Goal: Navigation & Orientation: Find specific page/section

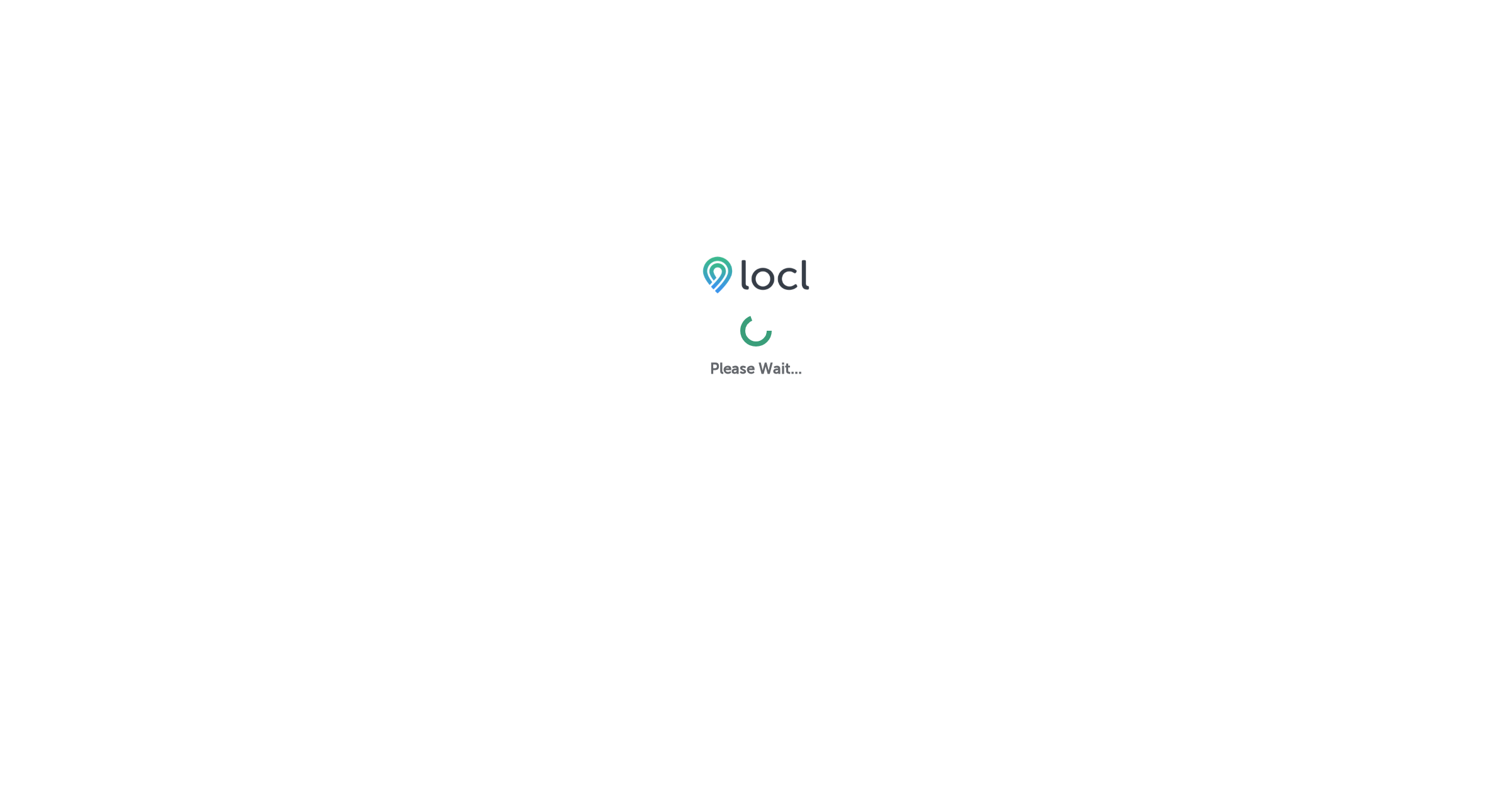
scroll to position [3, 0]
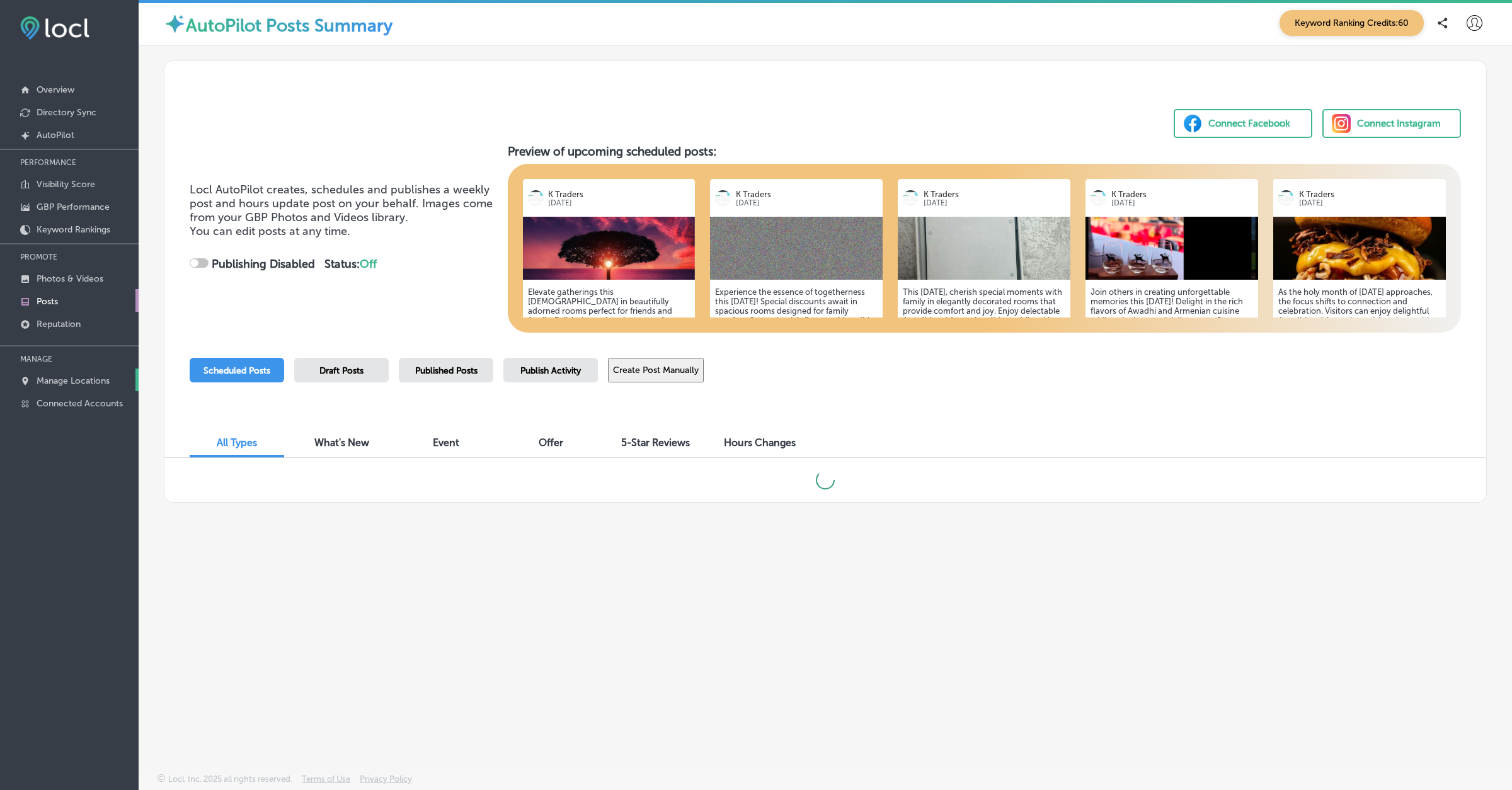
click at [83, 376] on p "Manage Locations" at bounding box center [73, 381] width 73 height 11
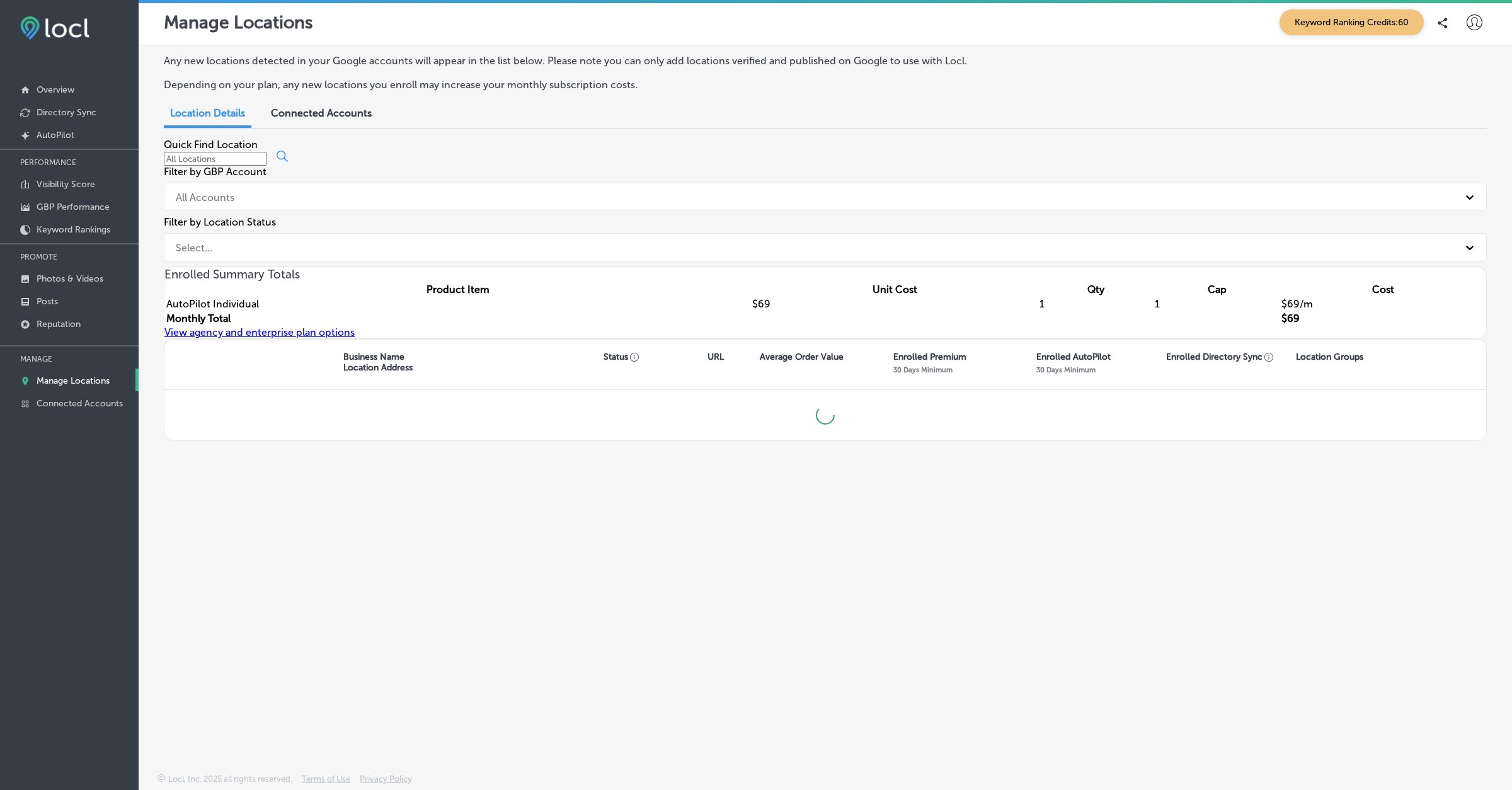
click at [1472, 30] on div at bounding box center [1475, 22] width 16 height 16
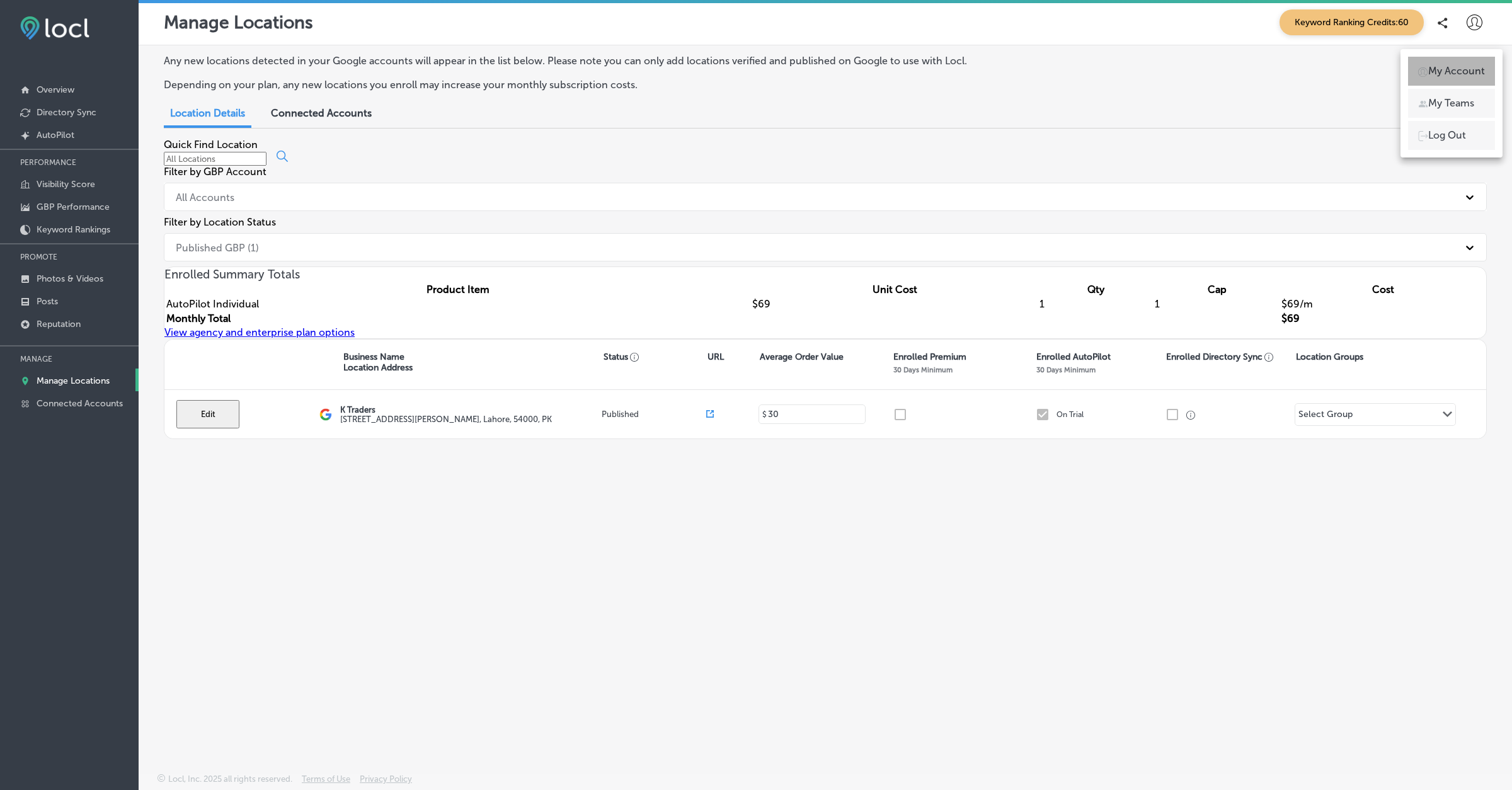
click at [1453, 67] on p "My Account" at bounding box center [1456, 71] width 57 height 15
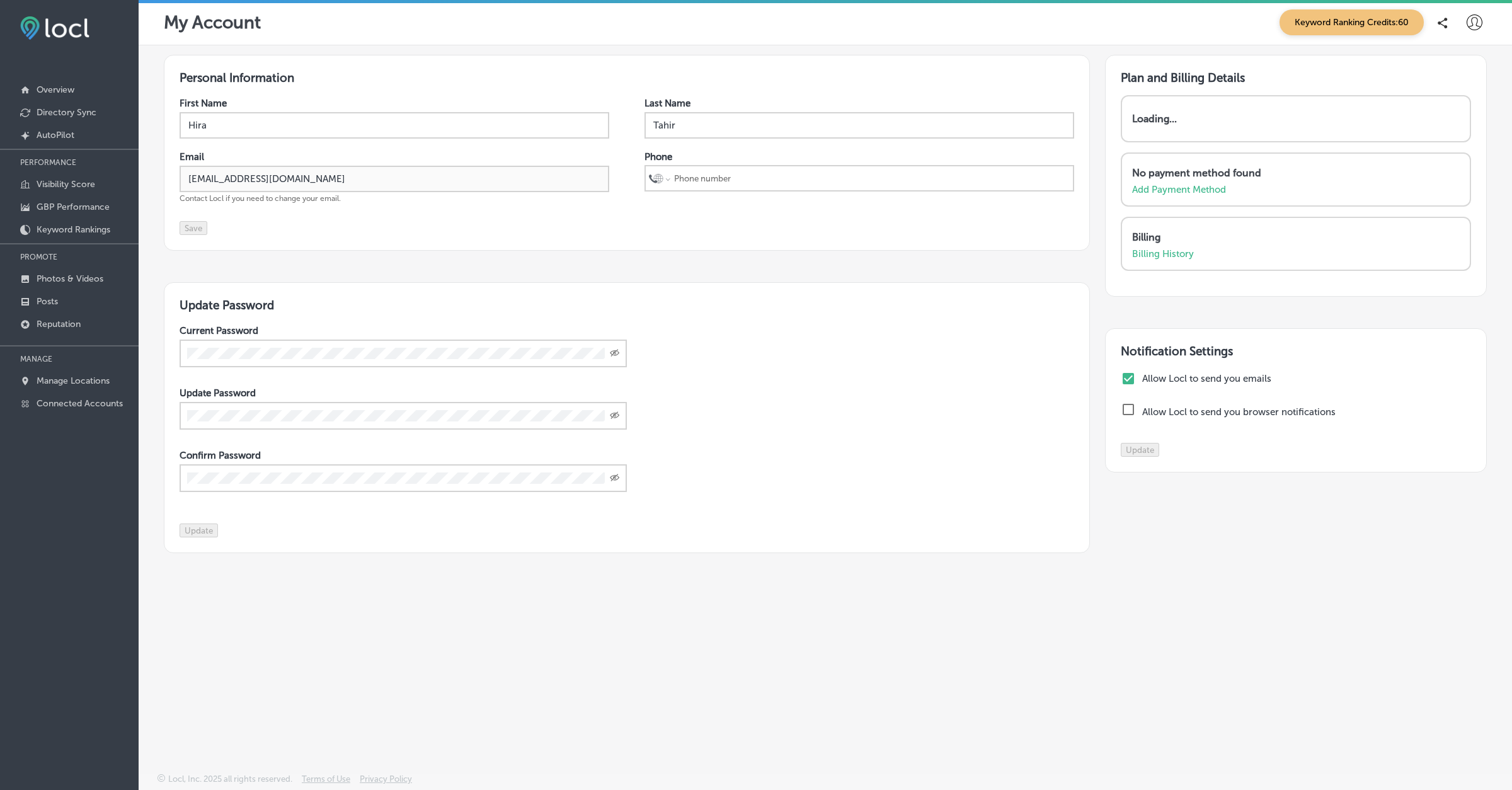
select select "US"
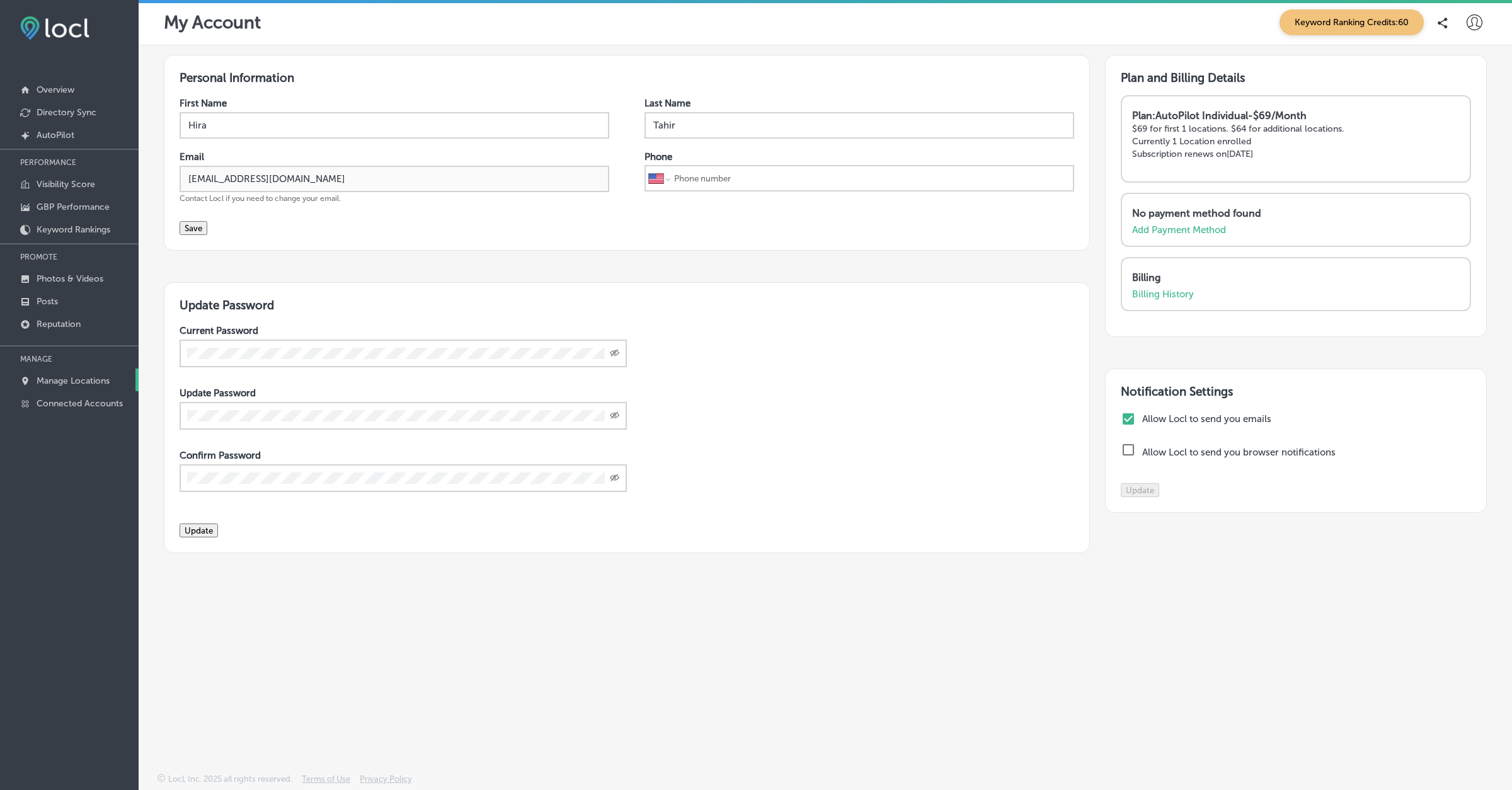
click at [56, 382] on p "Manage Locations" at bounding box center [73, 381] width 73 height 11
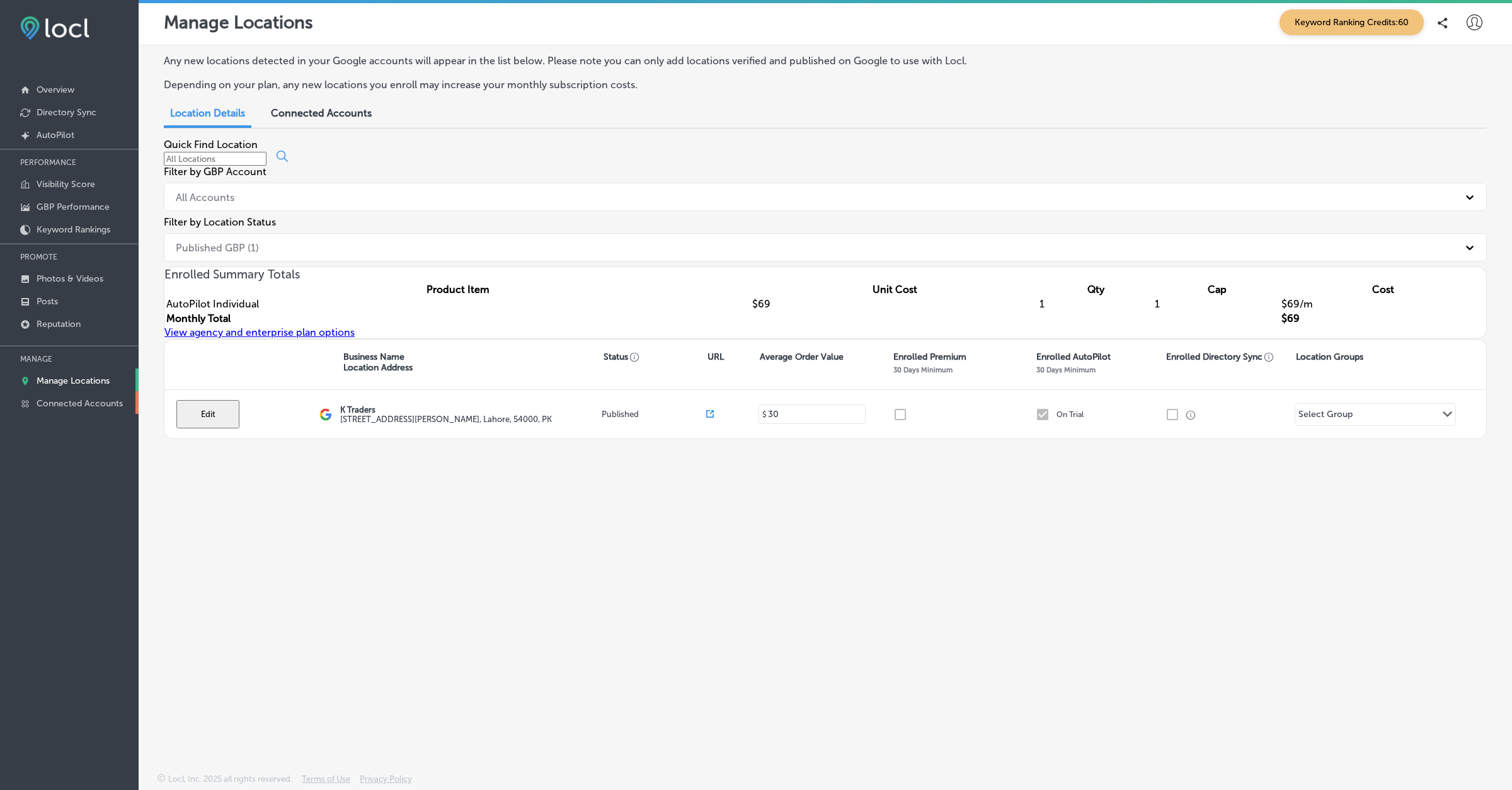
click at [80, 406] on p "Connected Accounts" at bounding box center [80, 404] width 87 height 11
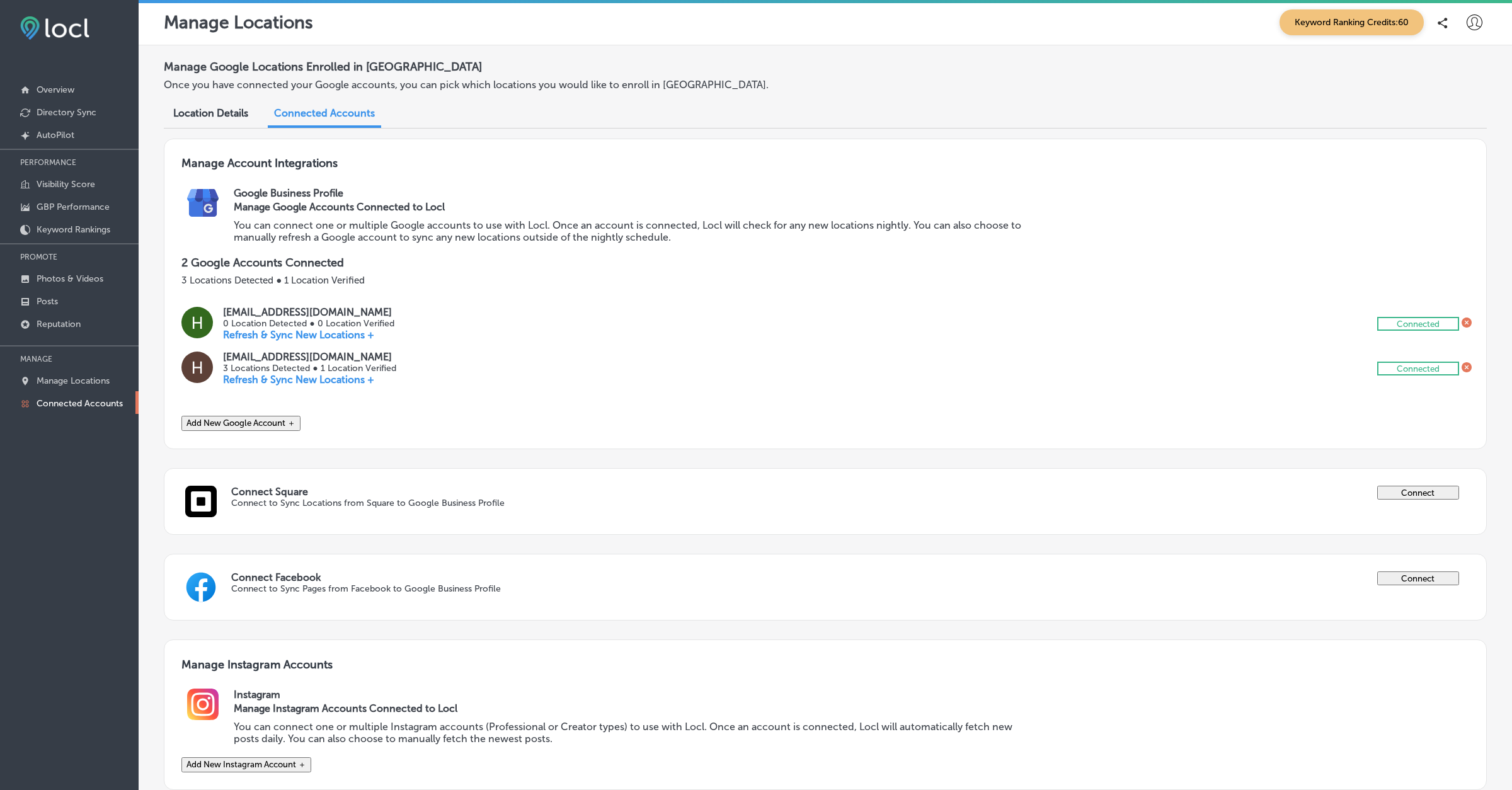
click at [87, 400] on p "Connected Accounts" at bounding box center [80, 404] width 87 height 11
click at [87, 370] on link "Manage Locations" at bounding box center [69, 380] width 138 height 23
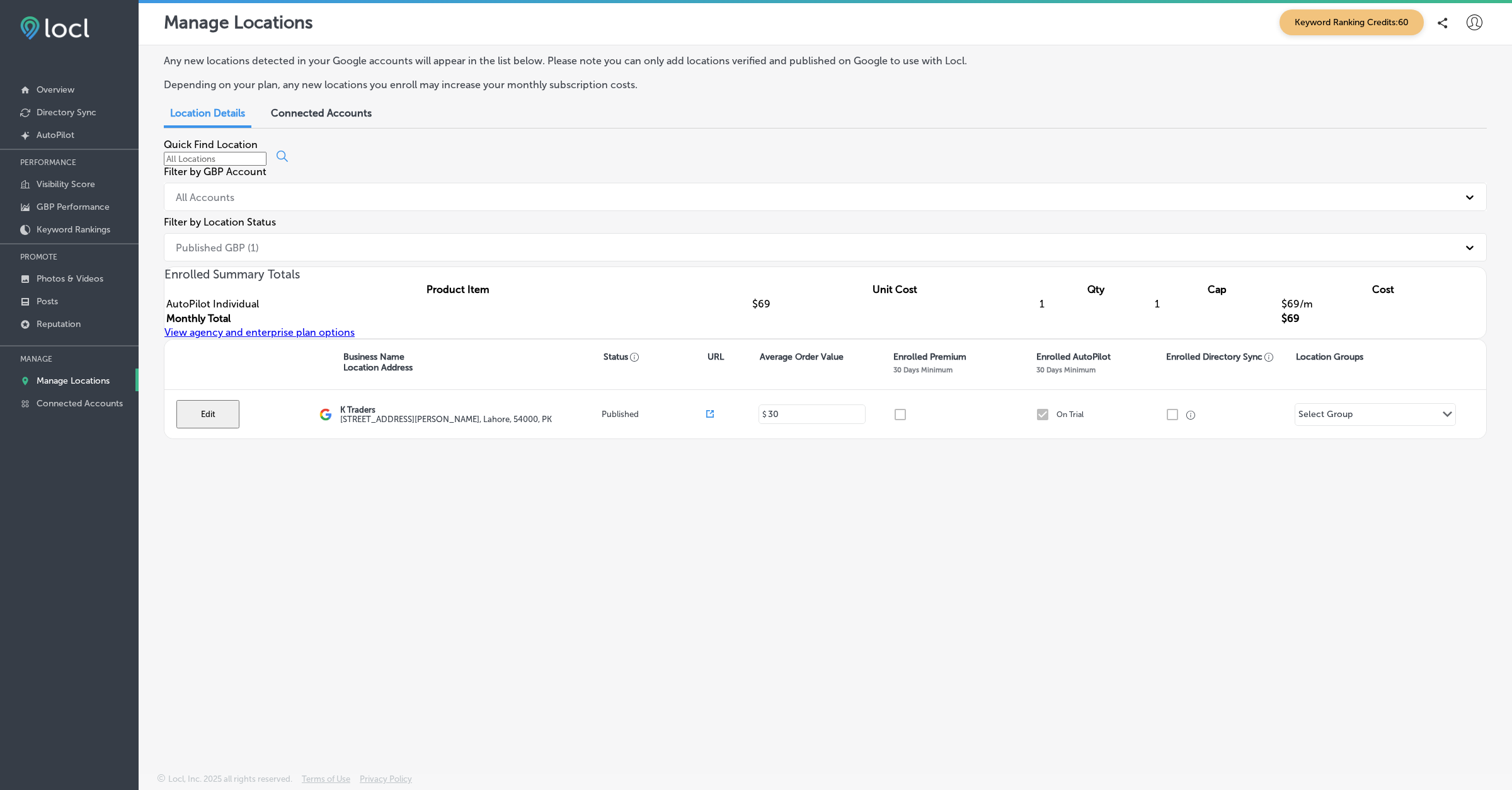
click at [1479, 26] on icon at bounding box center [1475, 22] width 16 height 16
click at [1452, 77] on p "My Account" at bounding box center [1456, 71] width 57 height 15
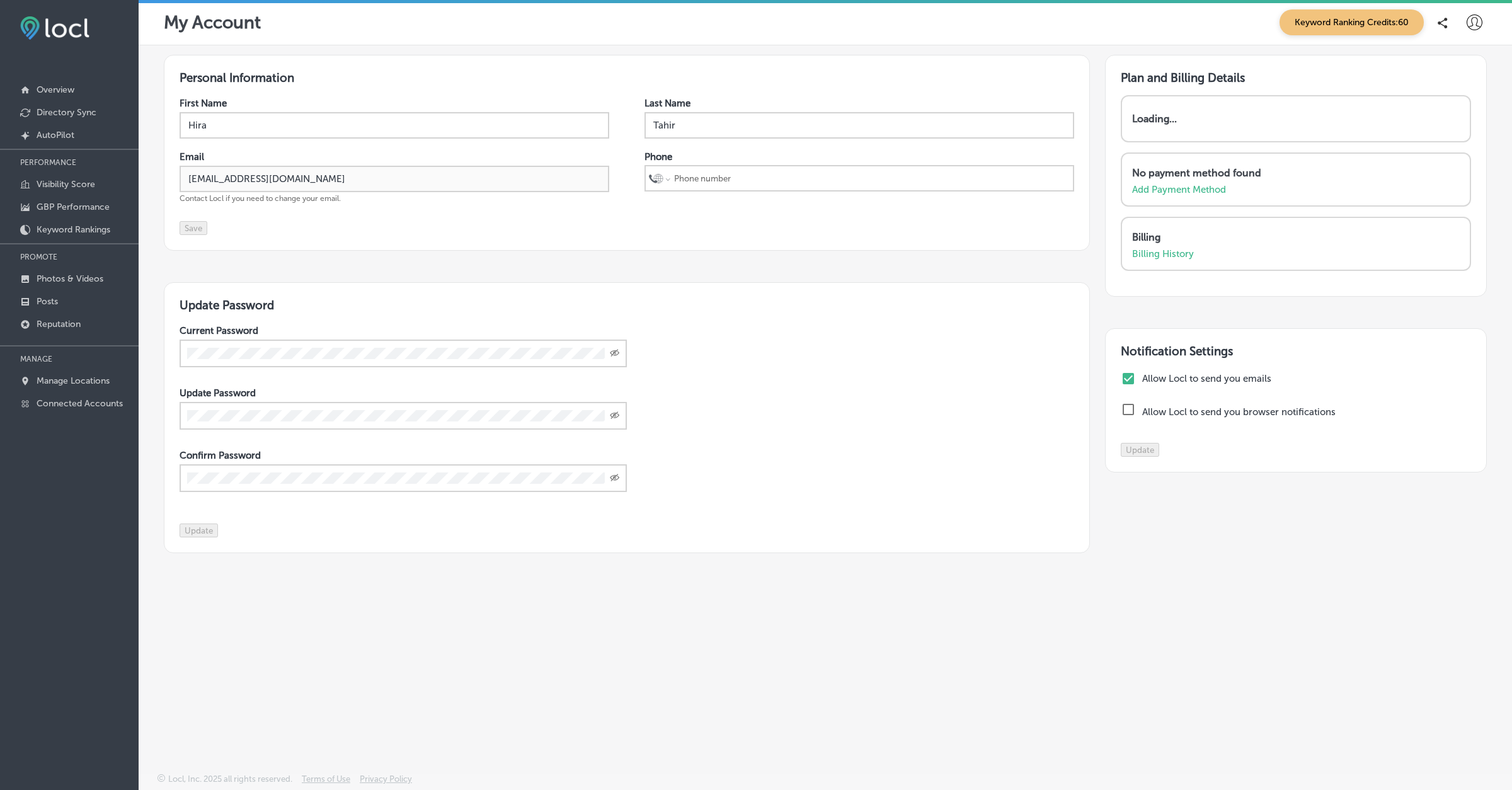
select select "US"
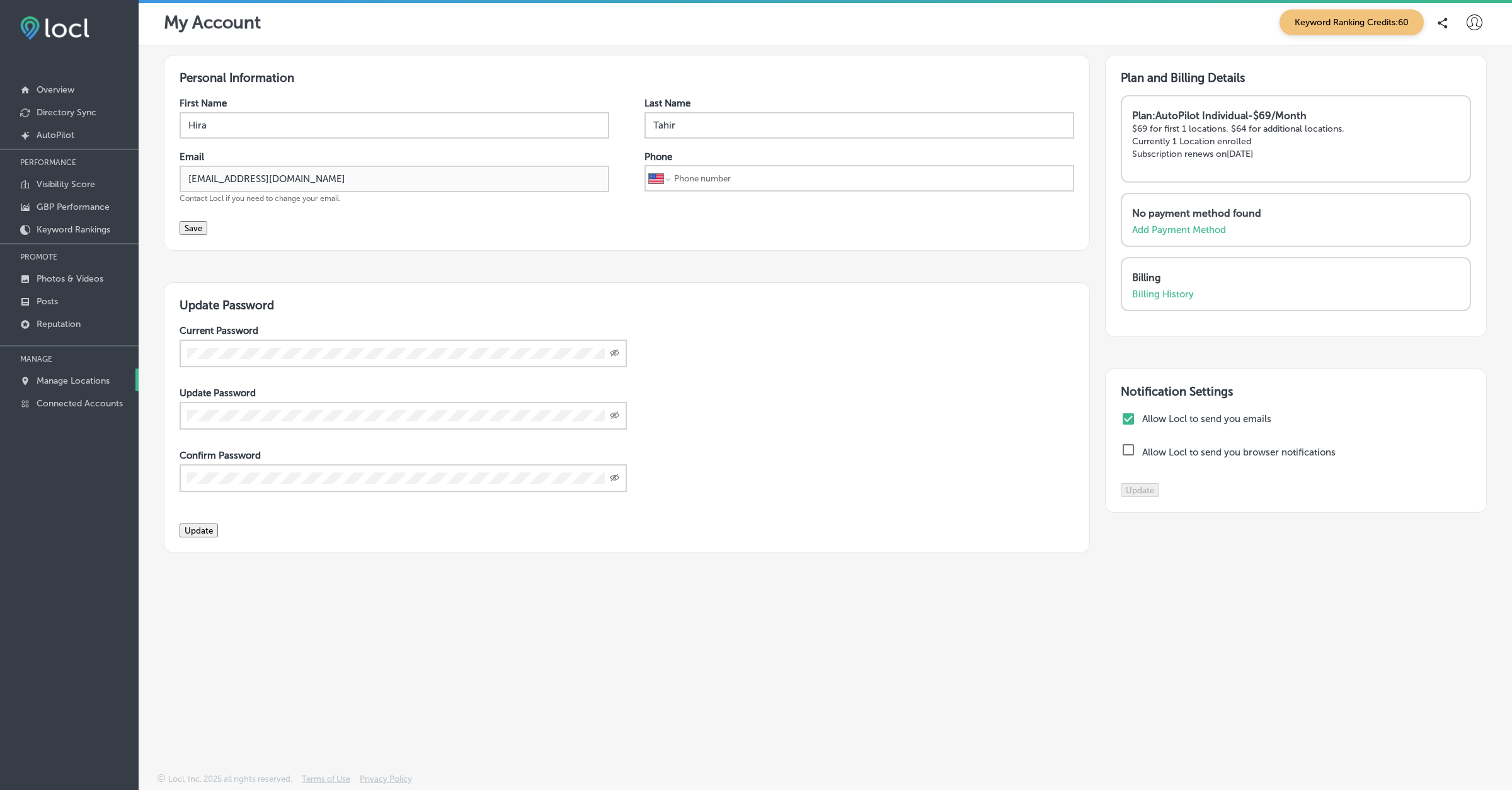
click at [73, 380] on p "Manage Locations" at bounding box center [73, 381] width 73 height 11
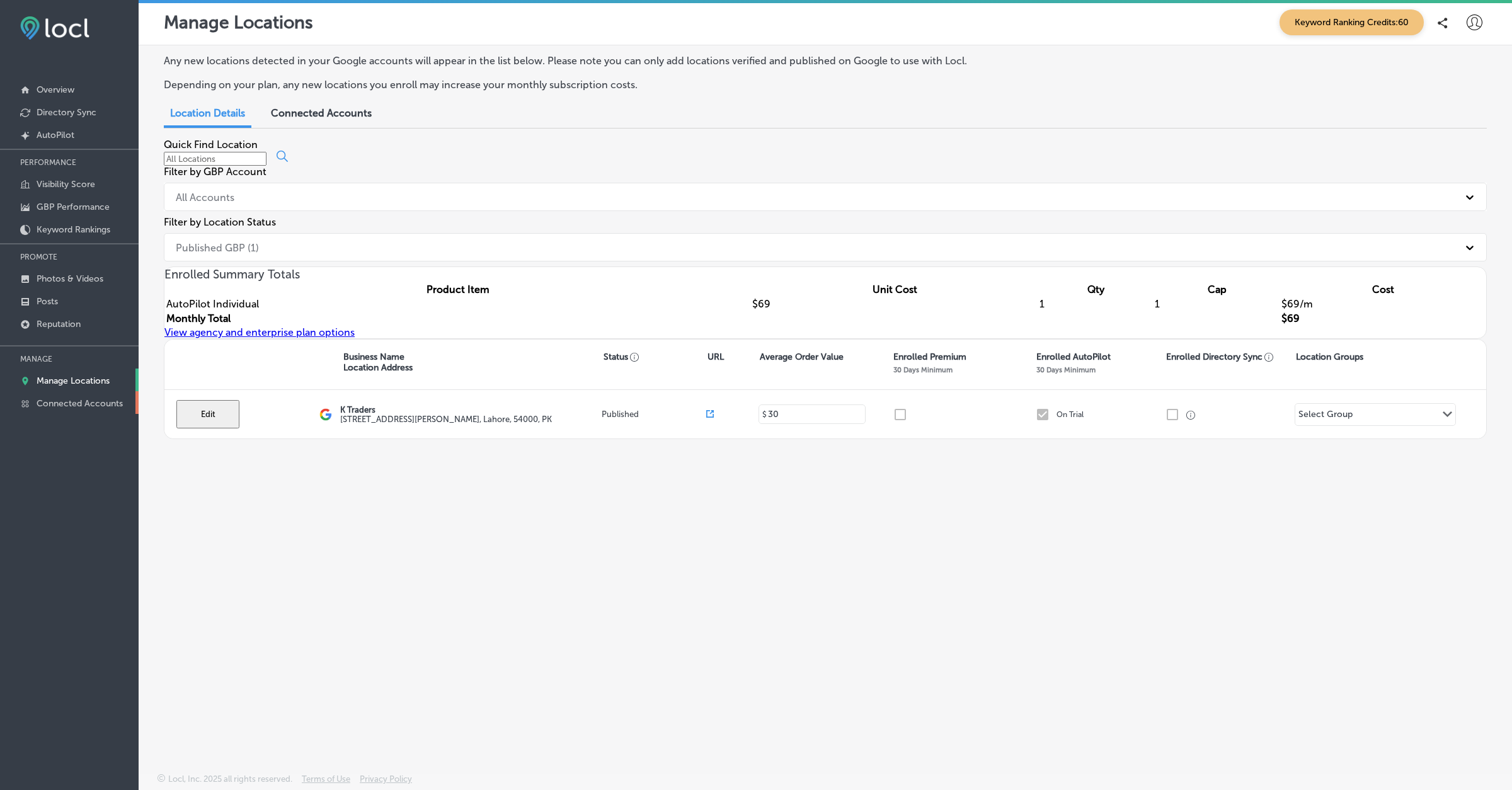
click at [76, 408] on link "Connected Accounts" at bounding box center [69, 402] width 138 height 23
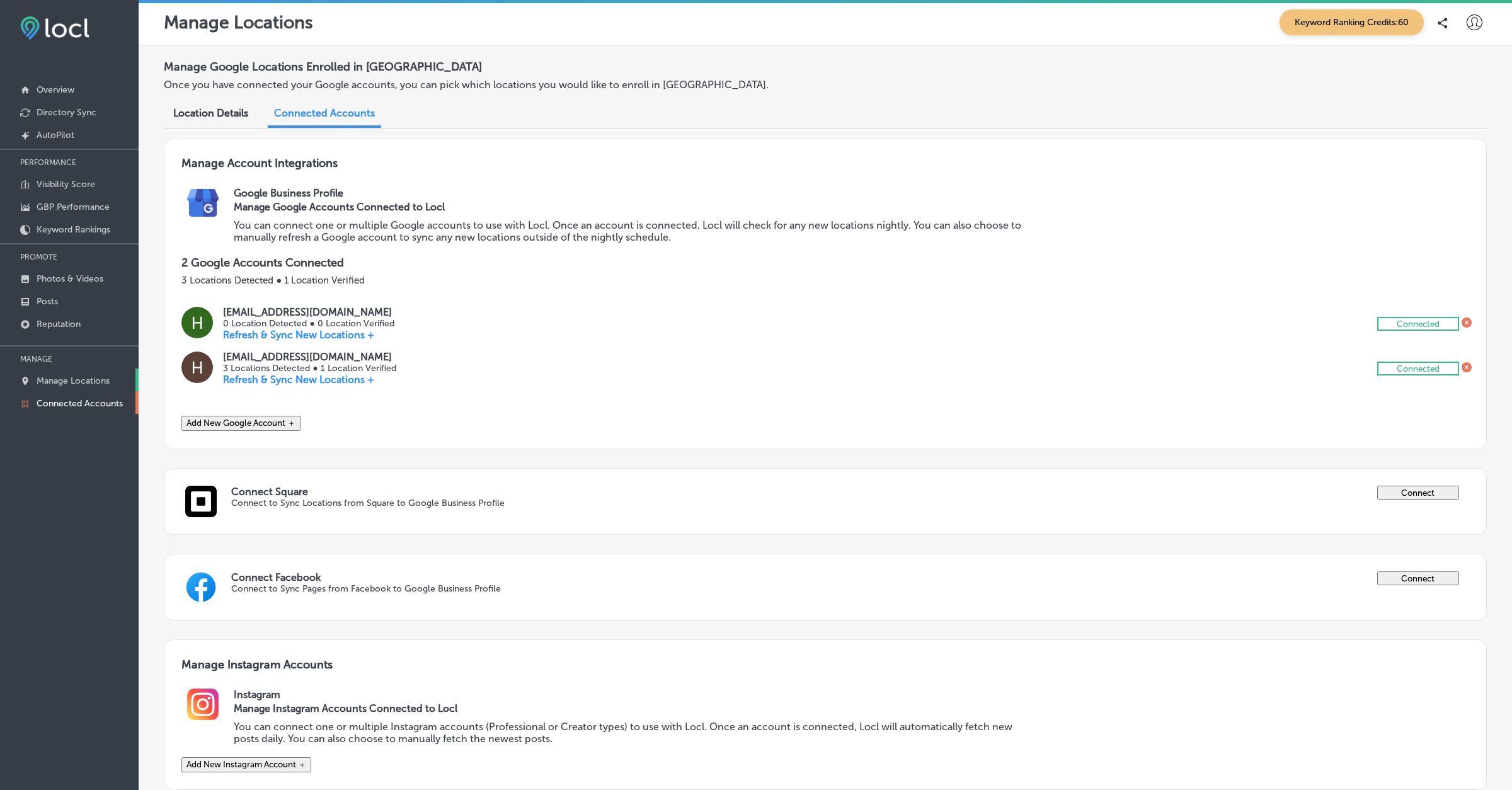
click at [71, 382] on p "Manage Locations" at bounding box center [73, 381] width 73 height 11
